Goal: Contribute content: Add original content to the website for others to see

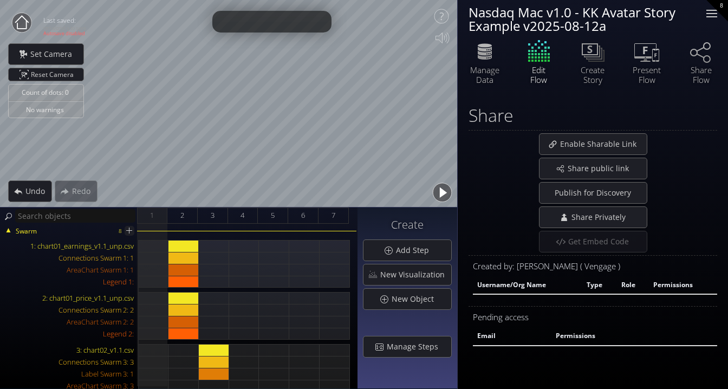
click at [711, 12] on div at bounding box center [712, 14] width 22 height 22
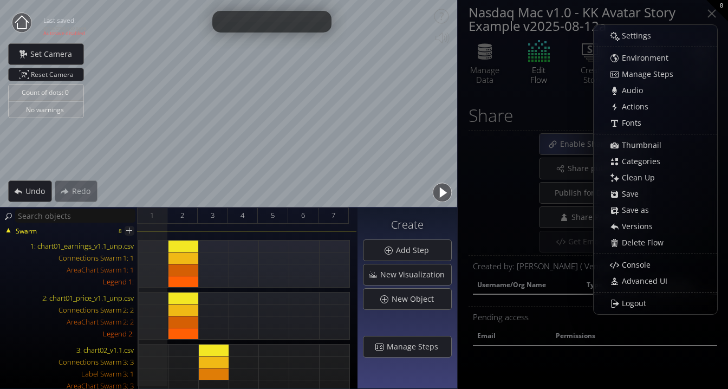
click at [481, 152] on div "Enable Sharable Link" at bounding box center [592, 144] width 248 height 22
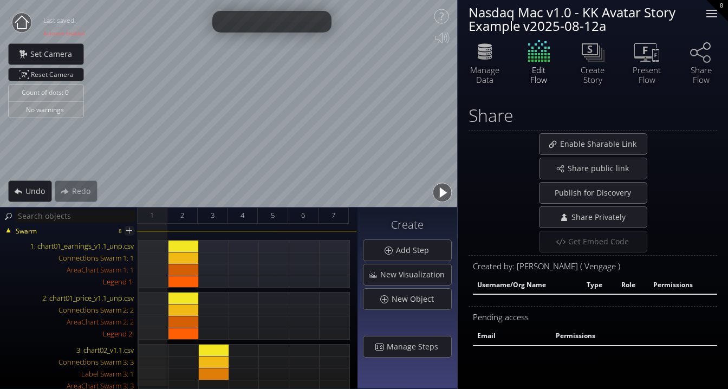
click at [715, 13] on div at bounding box center [711, 13] width 11 height 1
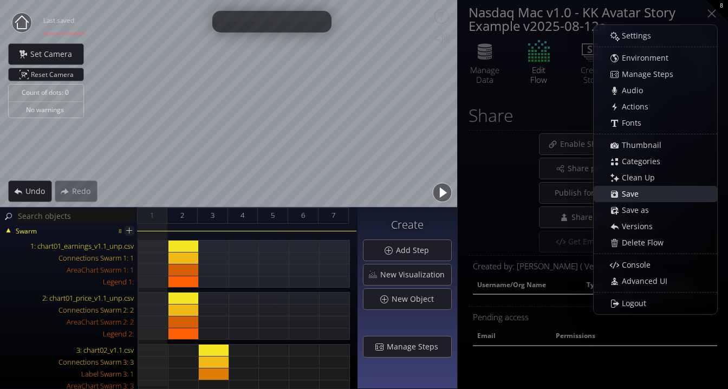
click at [636, 190] on span "Save" at bounding box center [633, 193] width 24 height 11
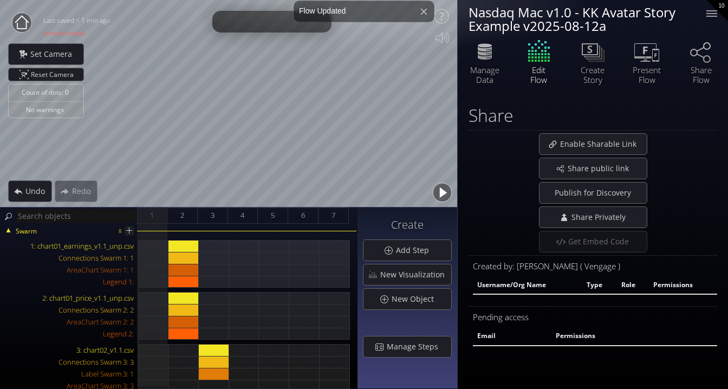
click at [616, 25] on div "Nasdaq Mac v1.0 - KK Avatar Story Example v2025-08-12a" at bounding box center [580, 18] width 224 height 27
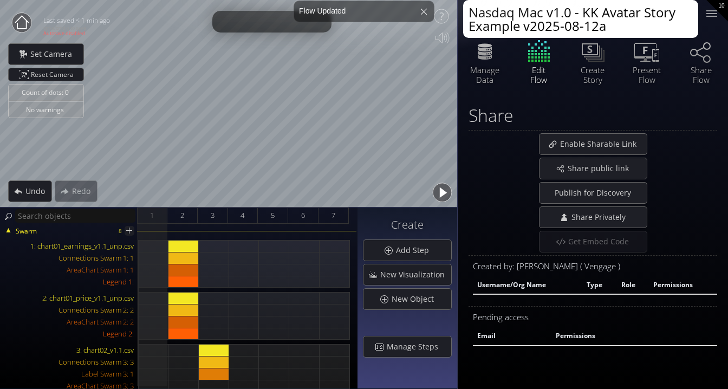
click at [610, 27] on textarea "Nasdaq Mac v1.0 - KK Avatar Story Example v2025-08-12a" at bounding box center [580, 19] width 235 height 38
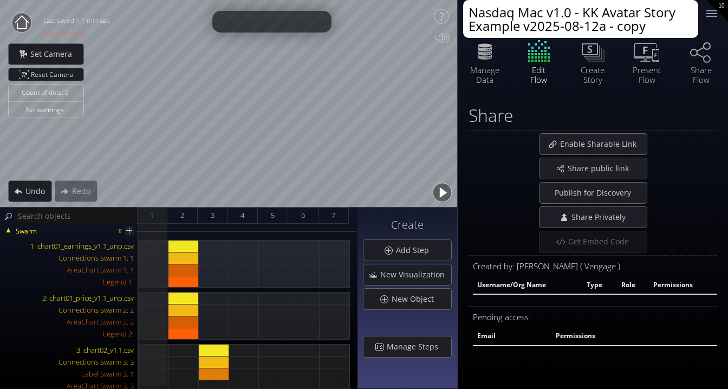
type textarea "Nasdaq Mac v1.0 - KK Avatar Story Example v2025-08-12a - copy"
click at [688, 123] on div "Share" at bounding box center [592, 115] width 248 height 19
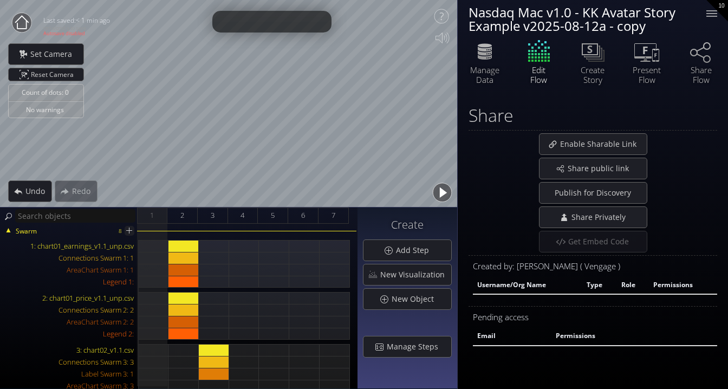
click at [17, 26] on icon at bounding box center [22, 22] width 14 height 14
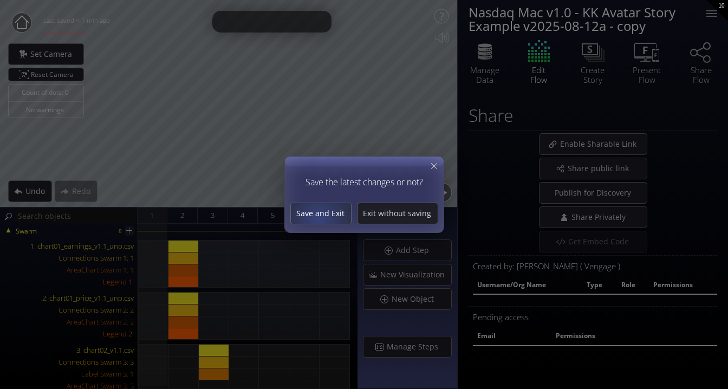
click at [323, 220] on div "Save and Exit" at bounding box center [321, 213] width 60 height 21
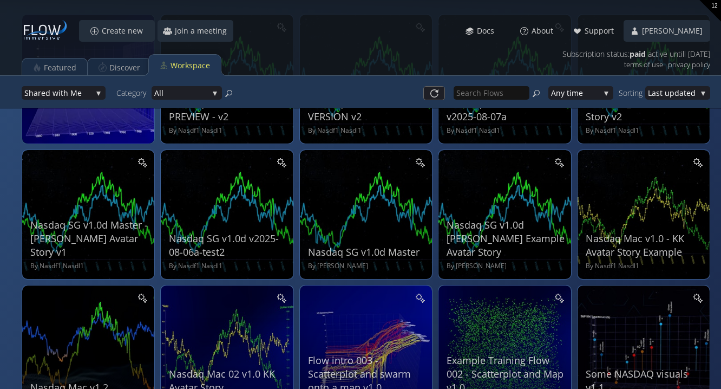
scroll to position [125, 0]
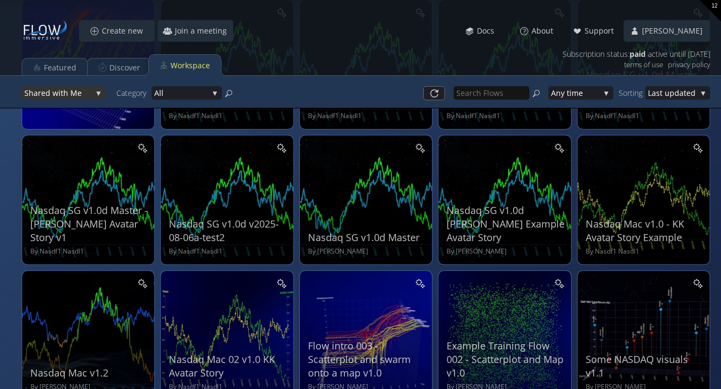
click at [98, 90] on div "Shar ed with Me" at bounding box center [64, 93] width 84 height 14
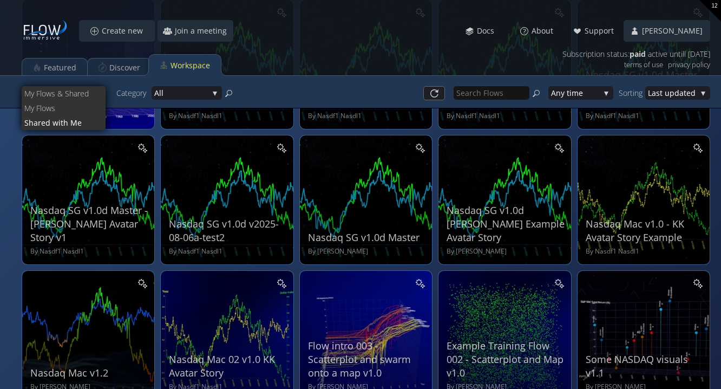
scroll to position [0, 0]
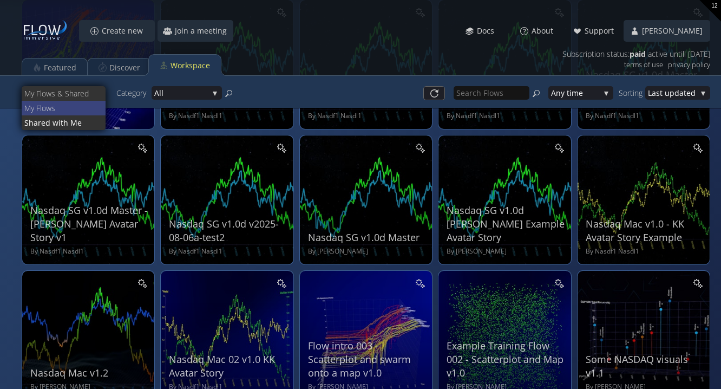
click at [87, 108] on span "ws" at bounding box center [71, 108] width 51 height 15
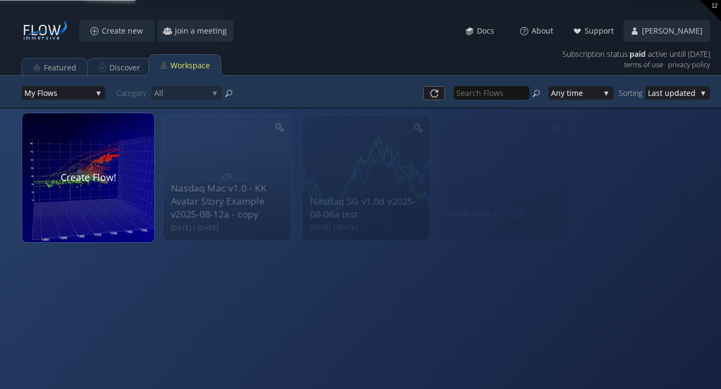
scroll to position [12, 0]
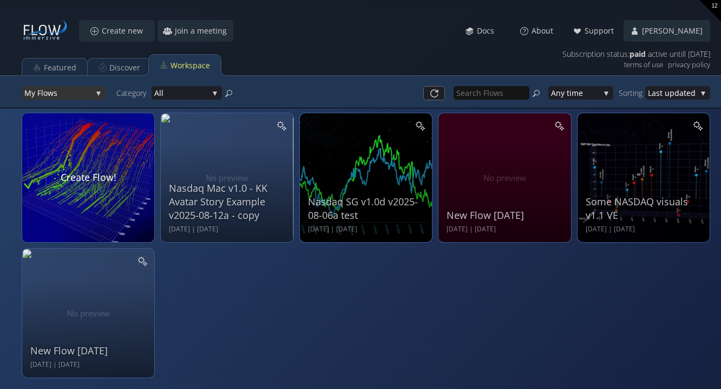
click at [101, 89] on div "My Flo ws" at bounding box center [64, 93] width 84 height 14
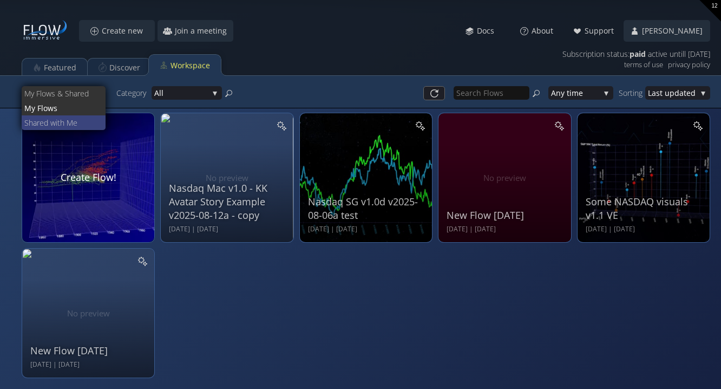
click at [93, 119] on span "ed with Me" at bounding box center [69, 122] width 58 height 15
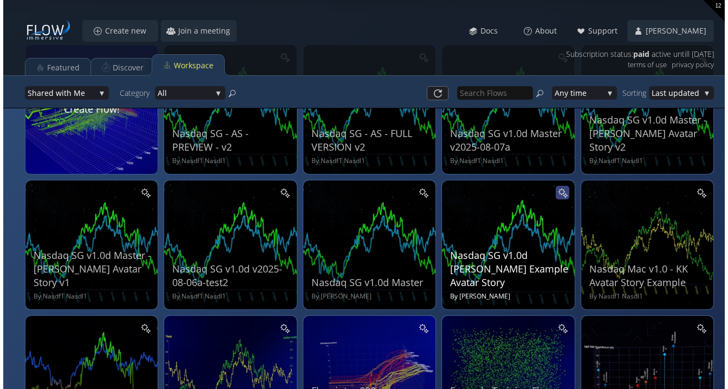
scroll to position [78, 0]
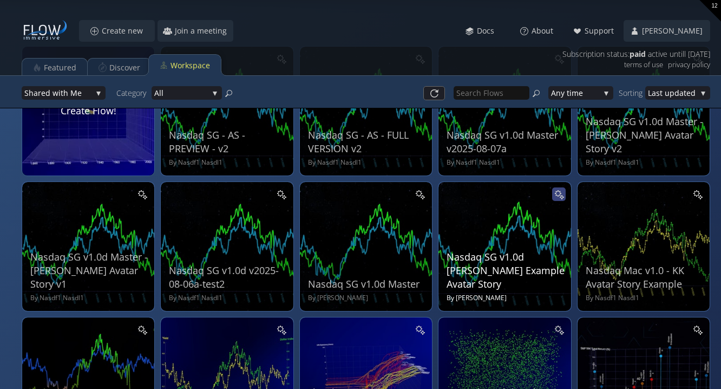
click at [560, 189] on div at bounding box center [559, 194] width 14 height 14
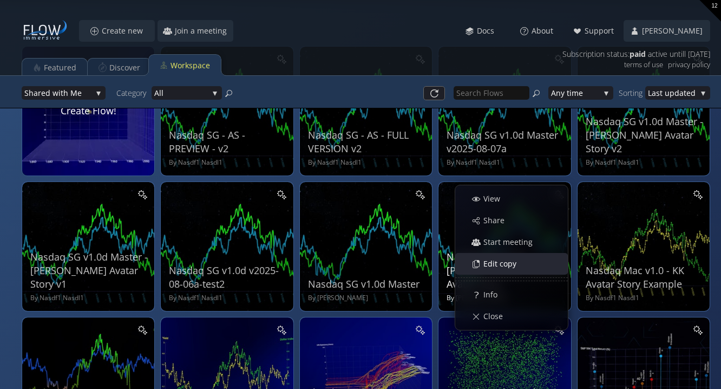
click at [507, 267] on span "Edit copy" at bounding box center [503, 263] width 40 height 11
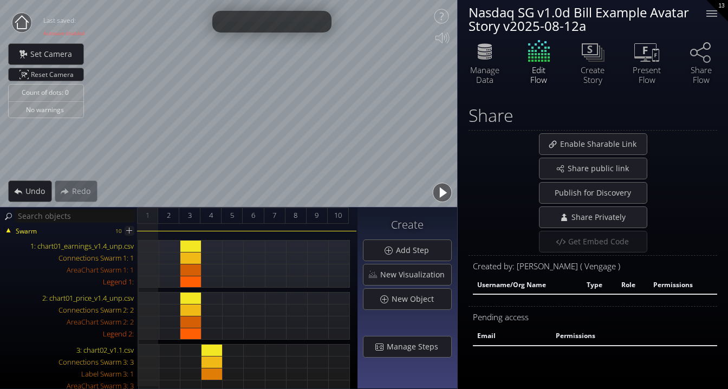
click at [643, 23] on div "Nasdaq SG v1.0d Bill Example Avatar Story v2025-08-12a" at bounding box center [580, 18] width 224 height 27
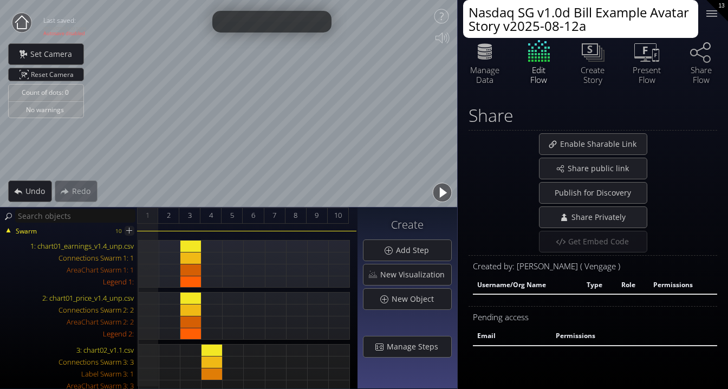
click at [612, 34] on textarea "Nasdaq SG v1.0d Bill Example Avatar Story v2025-08-12a" at bounding box center [580, 19] width 235 height 38
type textarea "Nasdaq SG v1.0d Bill Example Avatar Story v2025-08-12a - copy"
click at [704, 121] on div "Share" at bounding box center [592, 115] width 248 height 19
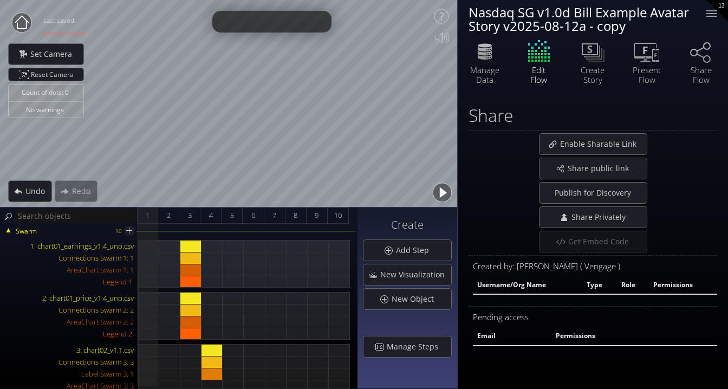
click at [11, 23] on icon at bounding box center [22, 23] width 22 height 22
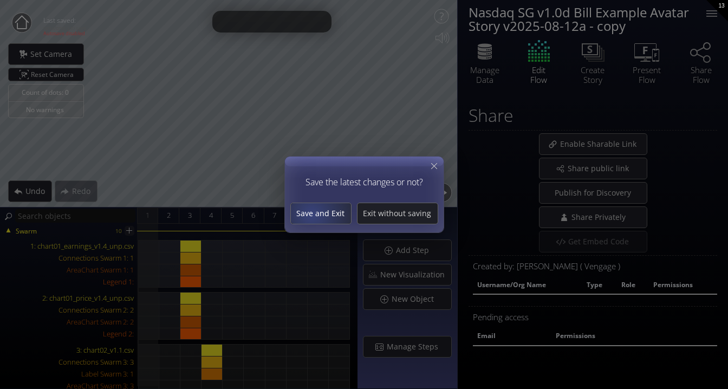
click at [314, 214] on span "Save and Exit" at bounding box center [321, 213] width 60 height 11
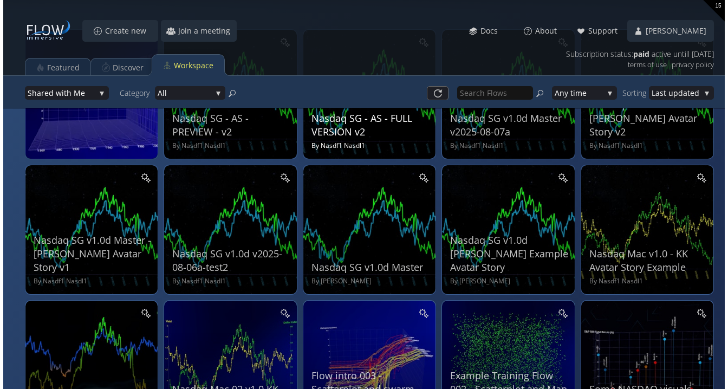
scroll to position [96, 0]
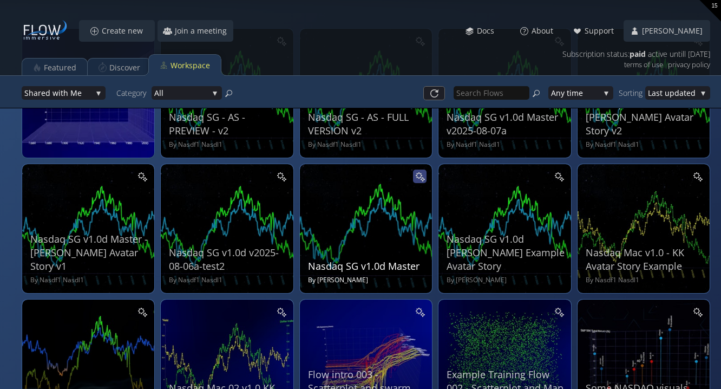
click at [420, 173] on icon at bounding box center [420, 176] width 10 height 10
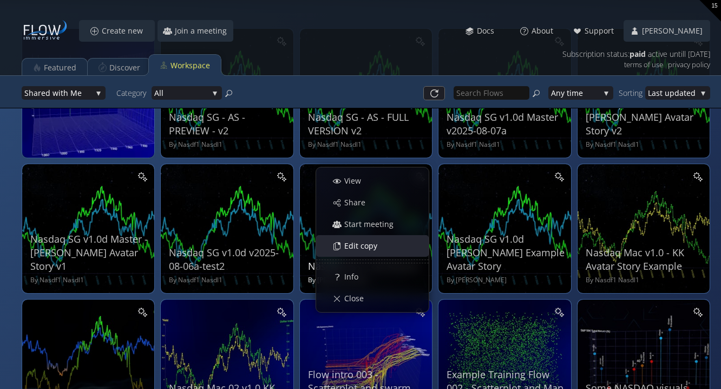
click at [372, 244] on span "Edit copy" at bounding box center [364, 245] width 40 height 11
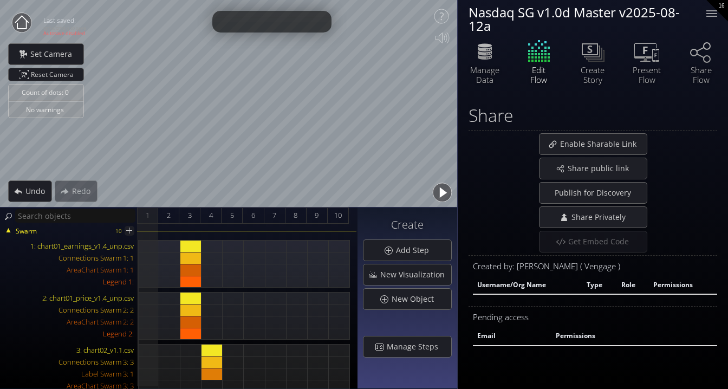
click at [535, 24] on div "Nasdaq SG v1.0d Master v2025-08-12a" at bounding box center [580, 18] width 224 height 27
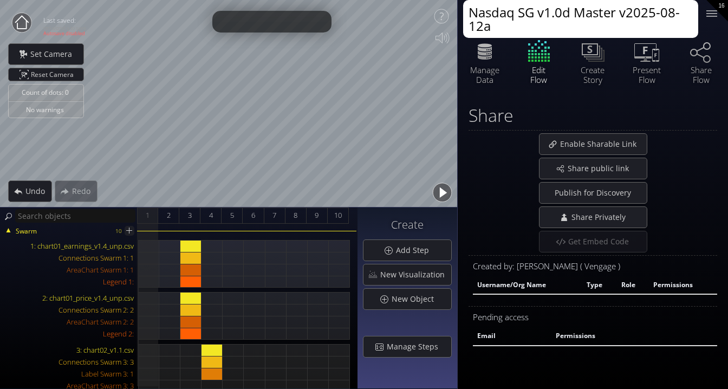
click at [518, 29] on textarea "Nasdaq SG v1.0d Master v2025-08-12a" at bounding box center [580, 19] width 235 height 38
type textarea "Nasdaq SG v1.0d Master v2025-08-12a - copy"
click at [677, 114] on div "Share" at bounding box center [592, 115] width 248 height 19
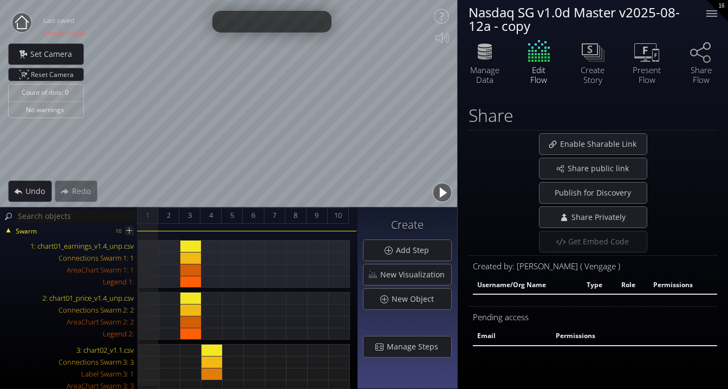
click at [18, 25] on circle at bounding box center [21, 22] width 19 height 19
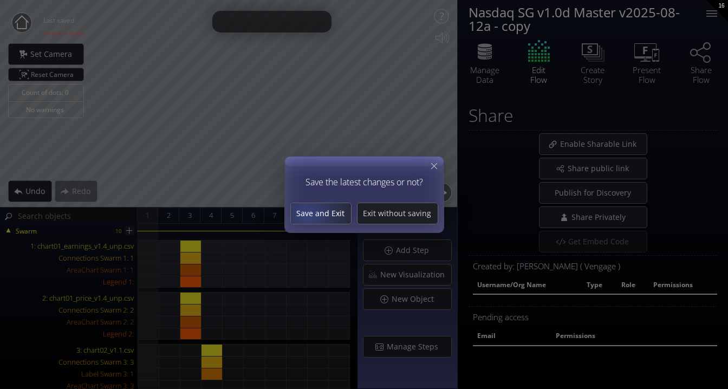
click at [309, 214] on span "Save and Exit" at bounding box center [321, 213] width 60 height 11
